Goal: Navigation & Orientation: Find specific page/section

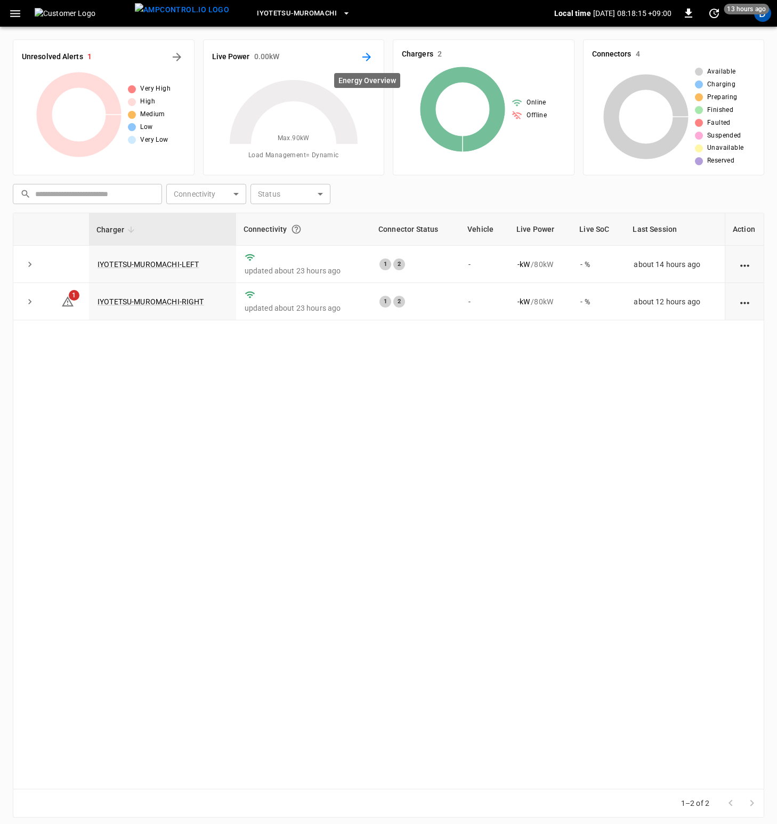
click at [364, 51] on icon "Energy Overview" at bounding box center [366, 57] width 13 height 13
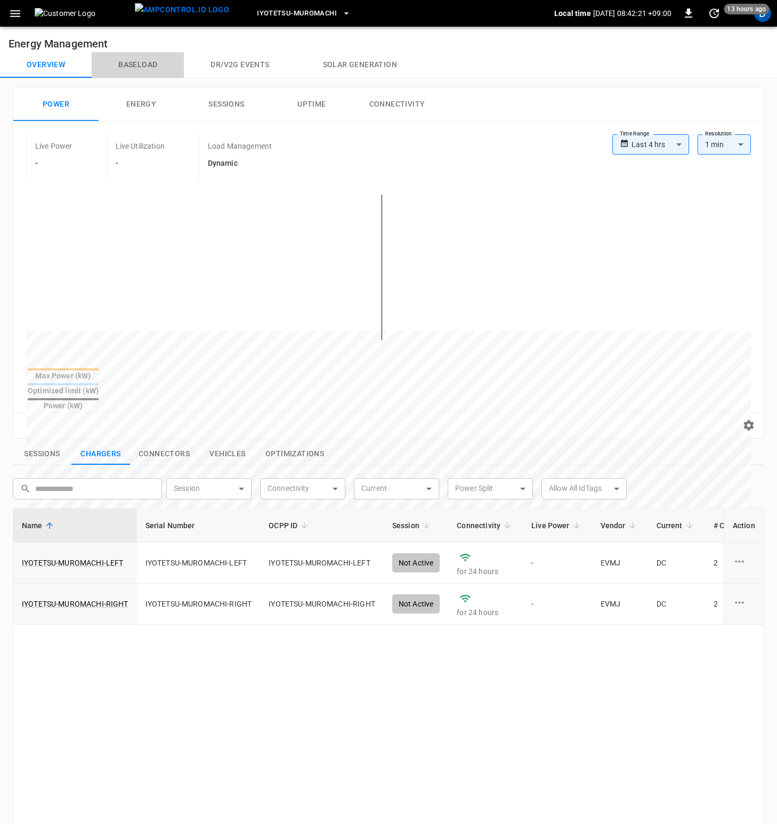
click at [146, 62] on button "Baseload" at bounding box center [138, 65] width 92 height 26
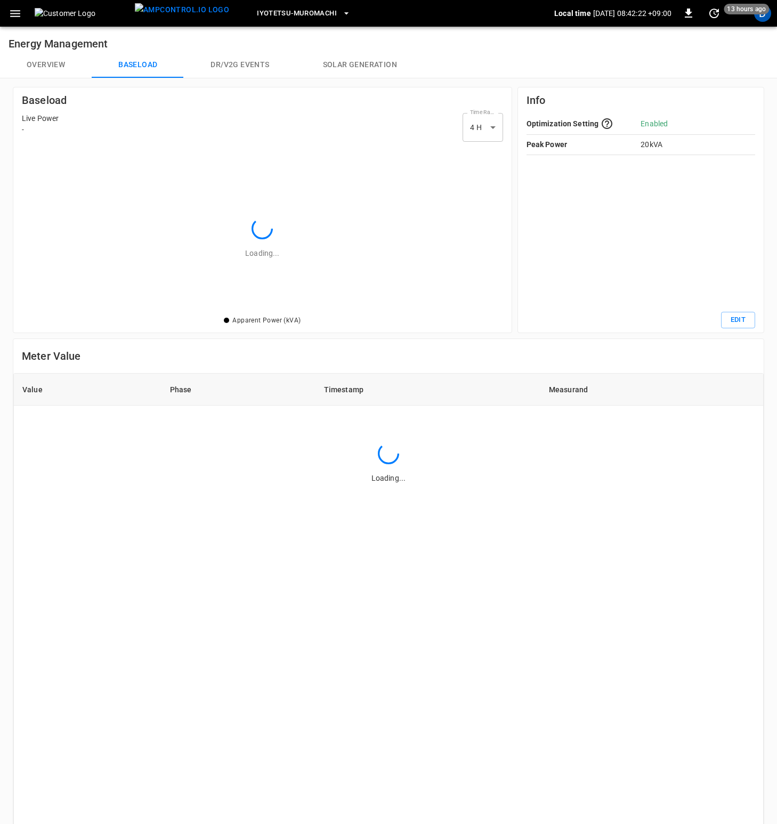
scroll to position [147, 461]
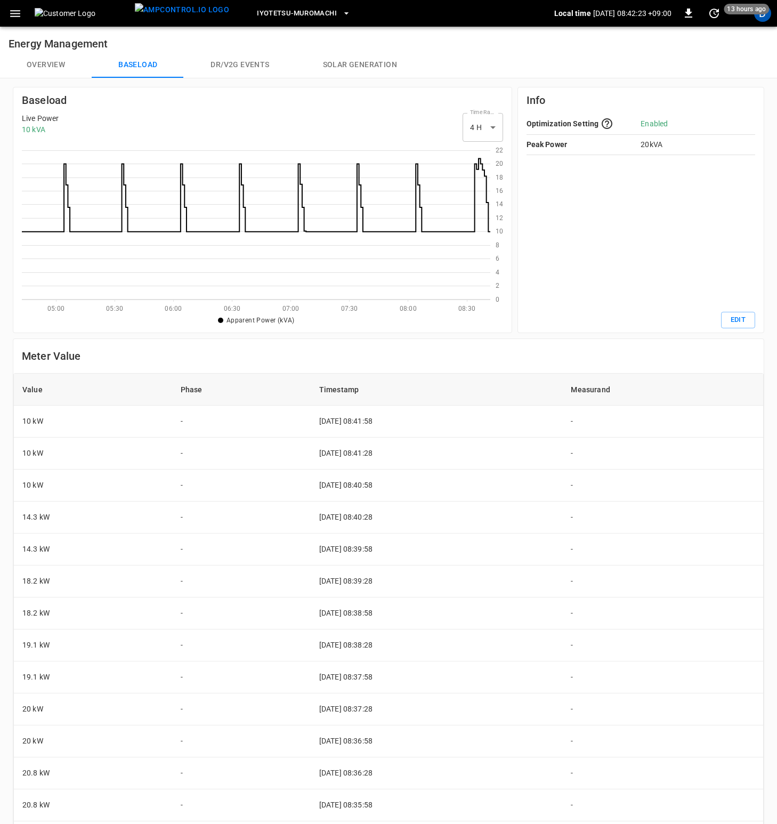
click at [42, 67] on button "Overview" at bounding box center [46, 65] width 92 height 26
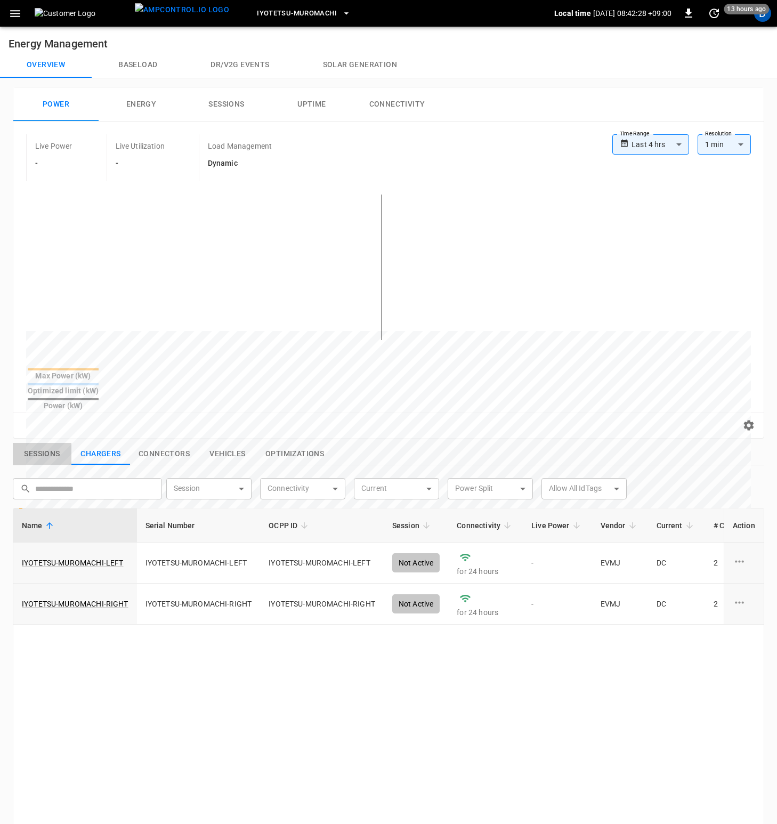
click at [51, 443] on button "Sessions" at bounding box center [42, 454] width 59 height 22
